Goal: Navigation & Orientation: Find specific page/section

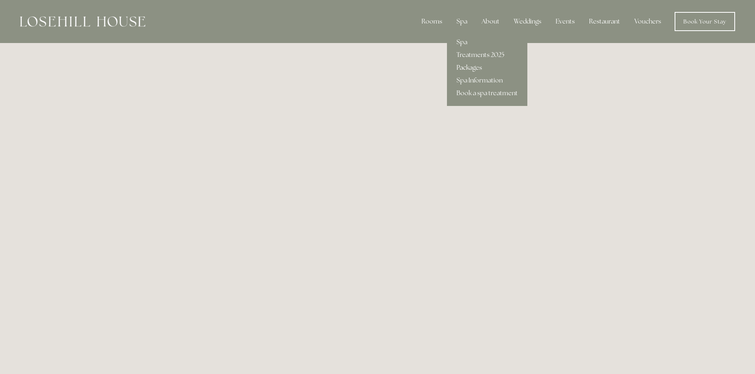
click at [472, 65] on link "Packages" at bounding box center [487, 67] width 80 height 13
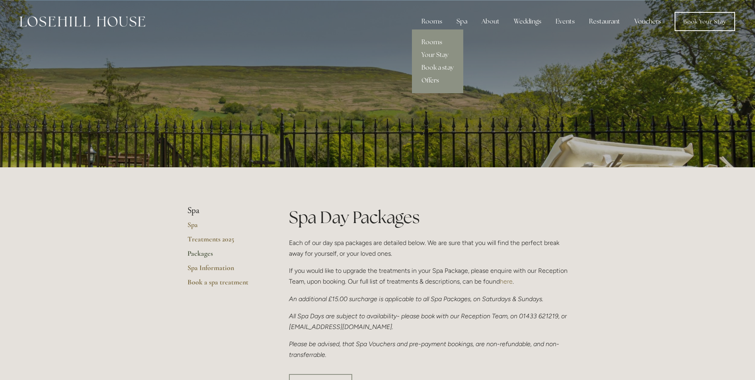
click at [436, 81] on link "Offers" at bounding box center [437, 80] width 51 height 13
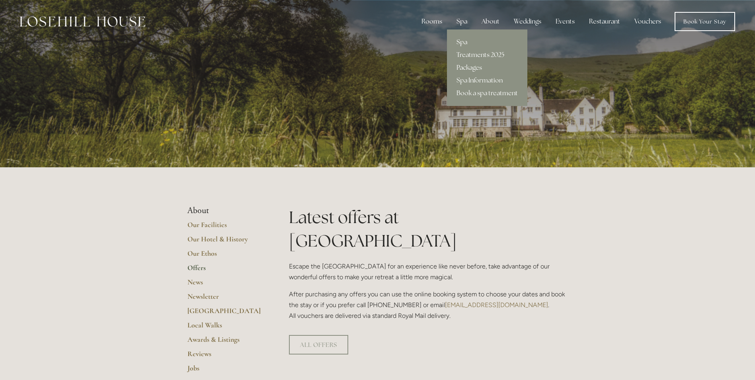
click at [464, 41] on link "Spa" at bounding box center [487, 42] width 80 height 13
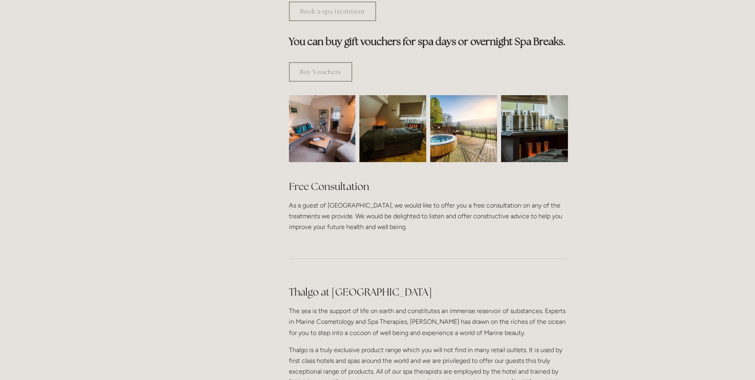
scroll to position [676, 0]
